Goal: Task Accomplishment & Management: Manage account settings

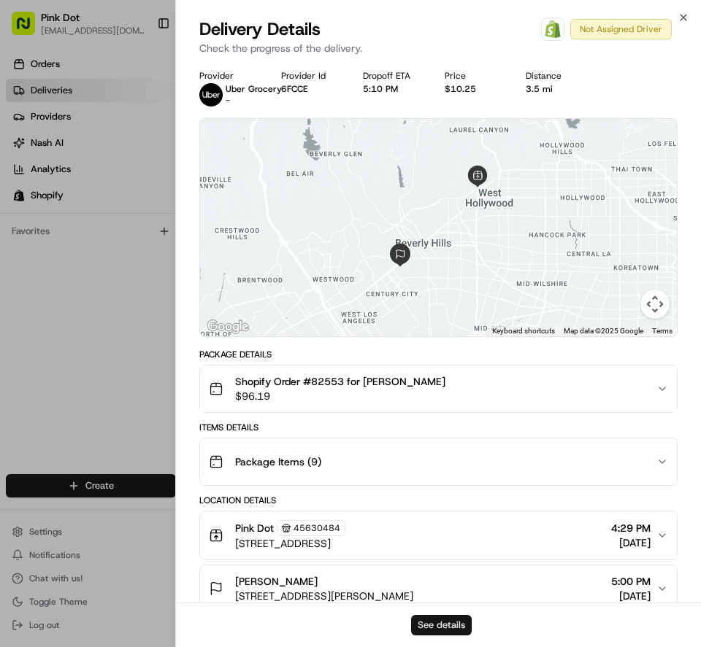
click at [449, 626] on button "See details" at bounding box center [441, 625] width 61 height 20
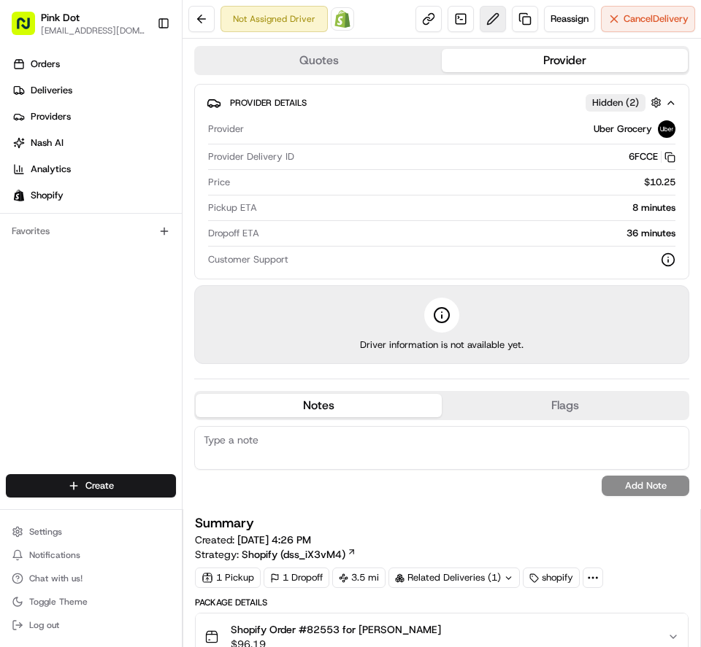
click at [480, 23] on button at bounding box center [493, 19] width 26 height 26
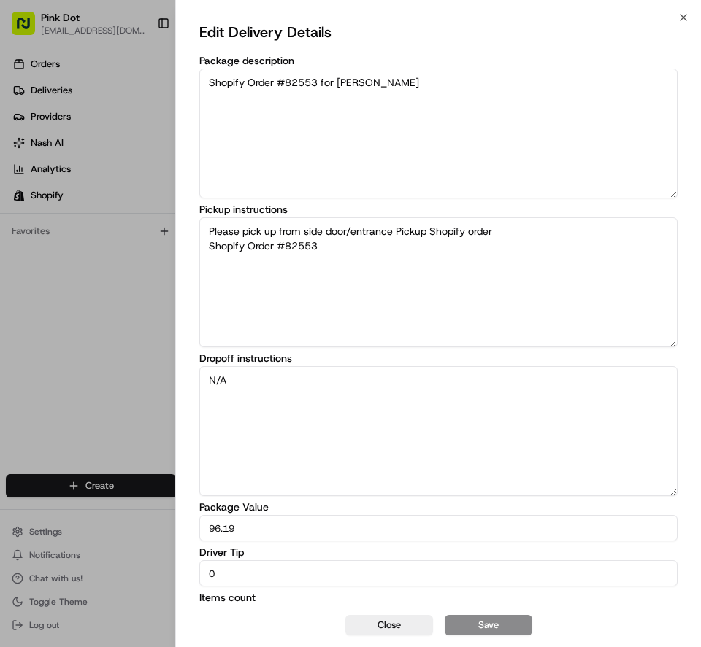
click at [440, 574] on input "0" at bounding box center [438, 574] width 478 height 26
type input "7.50"
click at [504, 626] on button "Save" at bounding box center [489, 625] width 88 height 20
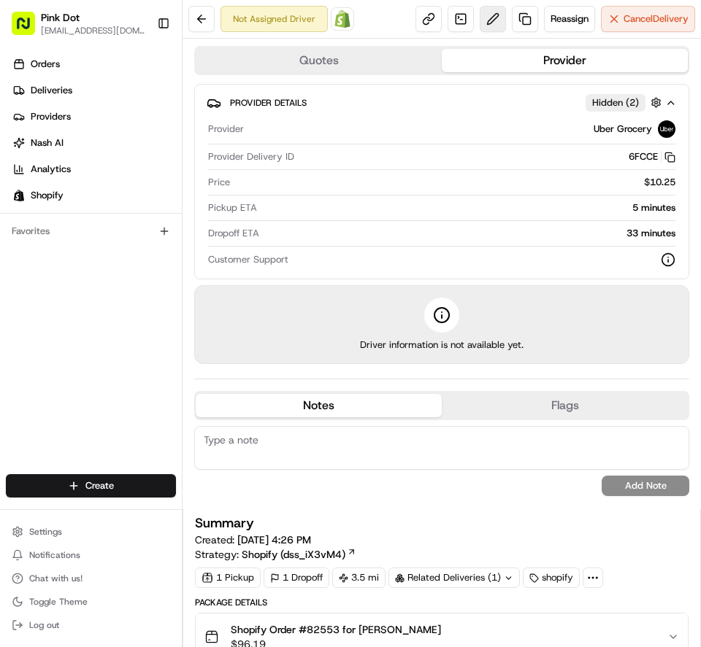
click at [480, 27] on button at bounding box center [493, 19] width 26 height 26
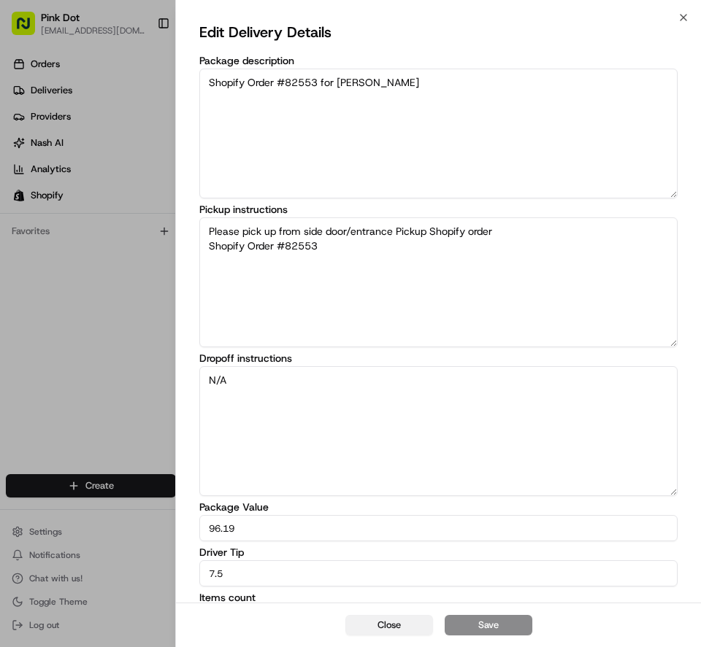
click at [398, 623] on button "Close" at bounding box center [389, 625] width 88 height 20
